Goal: Find specific page/section: Find specific page/section

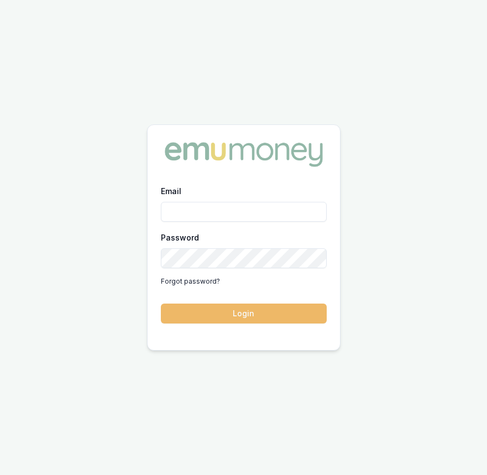
type input "[EMAIL_ADDRESS][DOMAIN_NAME]"
click at [229, 310] on button "Login" at bounding box center [244, 314] width 166 height 20
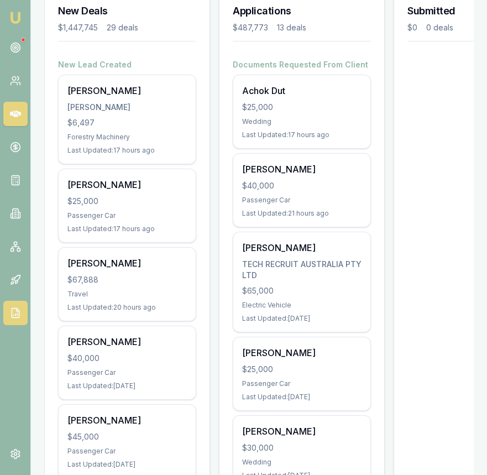
scroll to position [183, 0]
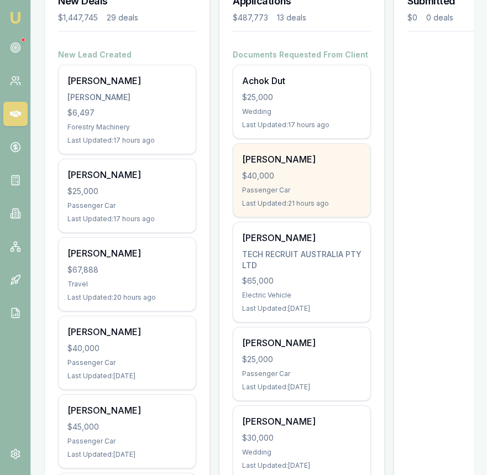
click at [319, 179] on div "$40,000" at bounding box center [301, 175] width 119 height 11
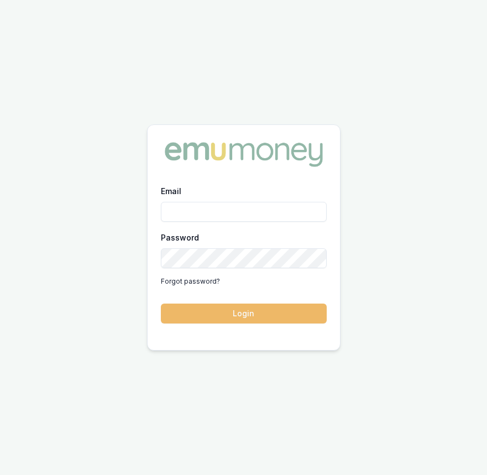
type input "[EMAIL_ADDRESS][DOMAIN_NAME]"
click at [243, 316] on button "Login" at bounding box center [244, 314] width 166 height 20
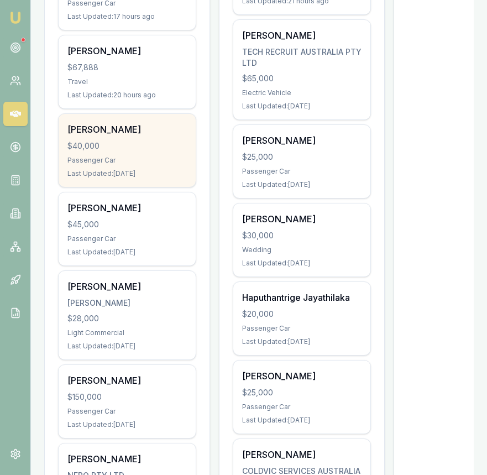
scroll to position [388, 0]
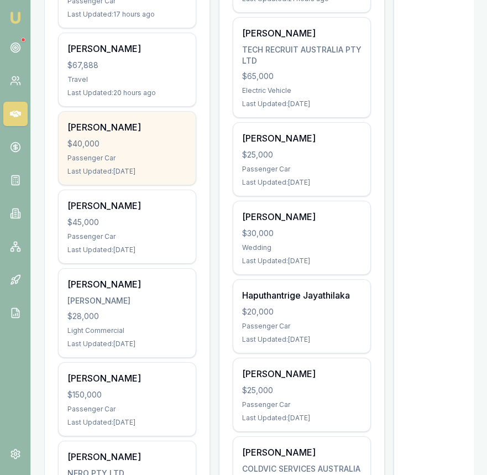
click at [164, 156] on div "Passenger Car" at bounding box center [126, 158] width 119 height 9
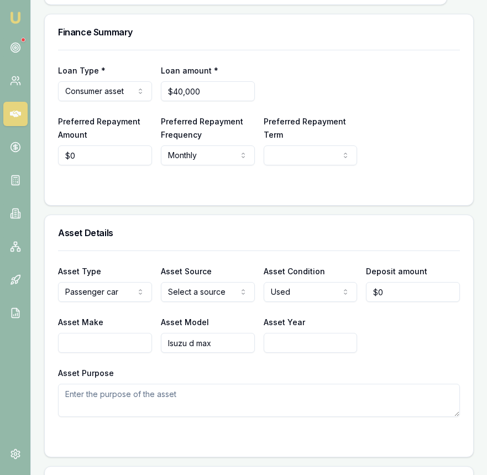
scroll to position [314, 0]
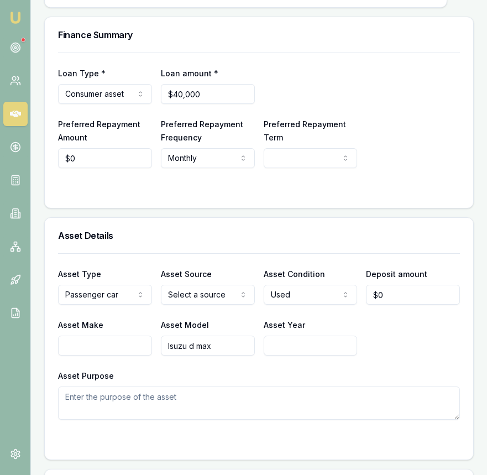
click at [343, 231] on h3 "Asset Details" at bounding box center [259, 235] width 402 height 9
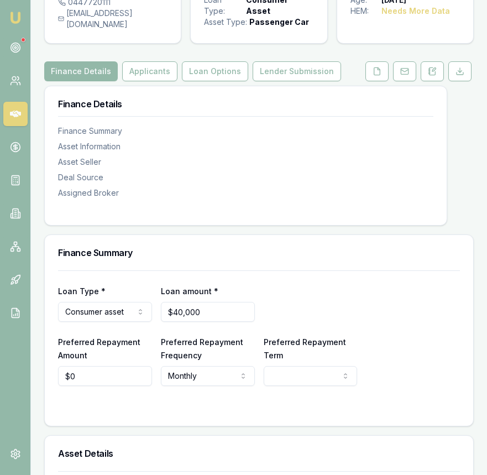
scroll to position [0, 0]
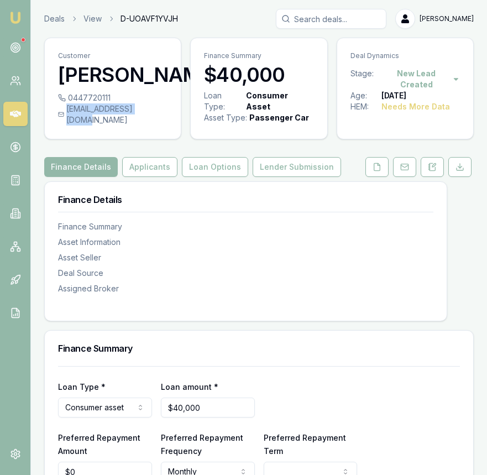
click at [156, 109] on div "reannaeddy@gmail.com" at bounding box center [112, 114] width 109 height 22
click at [152, 110] on div "reannaeddy@gmail.com" at bounding box center [112, 114] width 109 height 22
drag, startPoint x: 156, startPoint y: 109, endPoint x: 67, endPoint y: 110, distance: 89.0
click at [67, 110] on div "reannaeddy@gmail.com" at bounding box center [112, 114] width 109 height 22
click at [77, 111] on div "reannaeddy@gmail.com" at bounding box center [112, 114] width 109 height 22
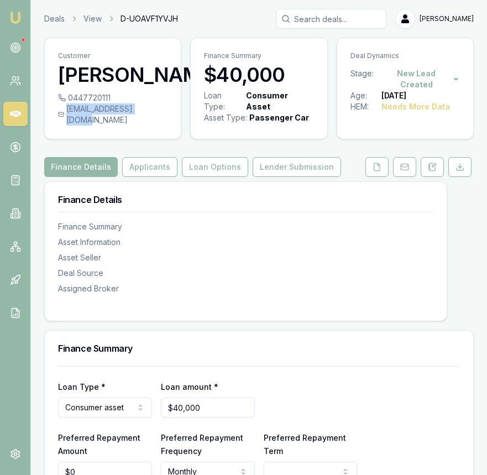
drag, startPoint x: 69, startPoint y: 107, endPoint x: 155, endPoint y: 110, distance: 86.3
click at [155, 110] on div "reannaeddy@gmail.com" at bounding box center [112, 114] width 109 height 22
click at [153, 109] on div "reannaeddy@gmail.com" at bounding box center [112, 114] width 109 height 22
click at [152, 112] on div "reannaeddy@gmail.com" at bounding box center [112, 114] width 109 height 22
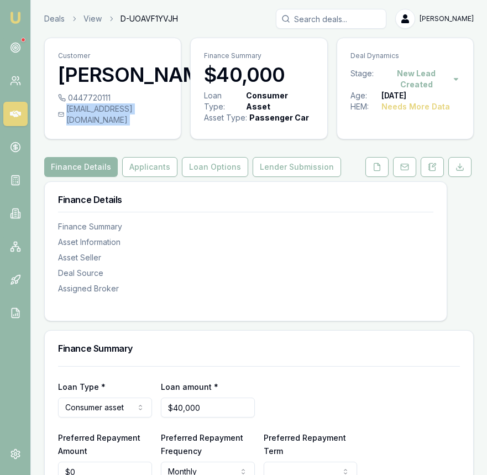
click at [152, 112] on div "reannaeddy@gmail.com" at bounding box center [112, 114] width 109 height 22
copy div "reannaeddy@gmail.com"
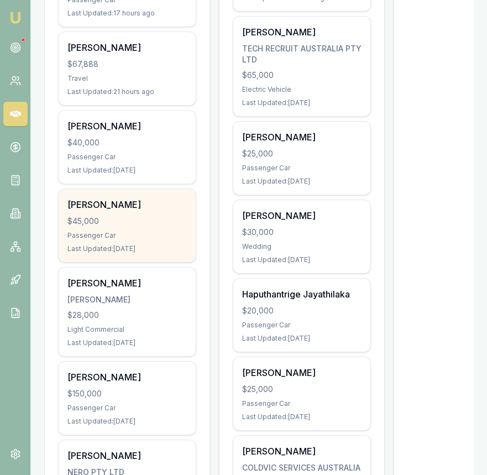
click at [155, 224] on div "$45,000" at bounding box center [126, 221] width 119 height 11
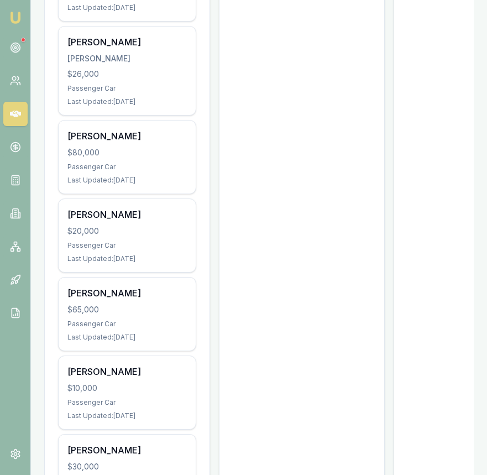
scroll to position [1727, 0]
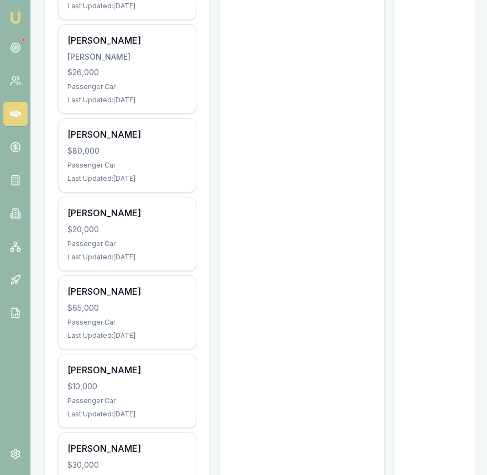
click at [22, 40] on div at bounding box center [23, 40] width 4 height 4
click at [19, 44] on icon at bounding box center [15, 47] width 11 height 11
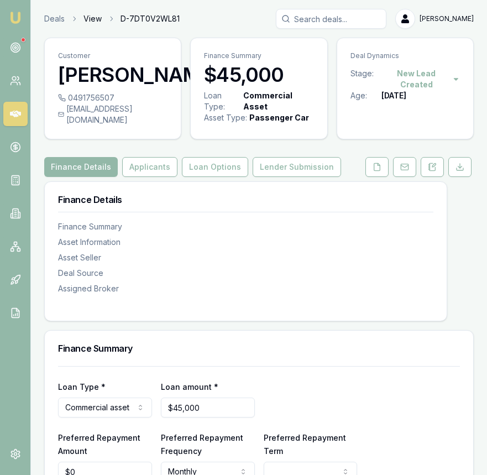
click at [101, 18] on link "View" at bounding box center [92, 18] width 18 height 11
